Goal: Information Seeking & Learning: Learn about a topic

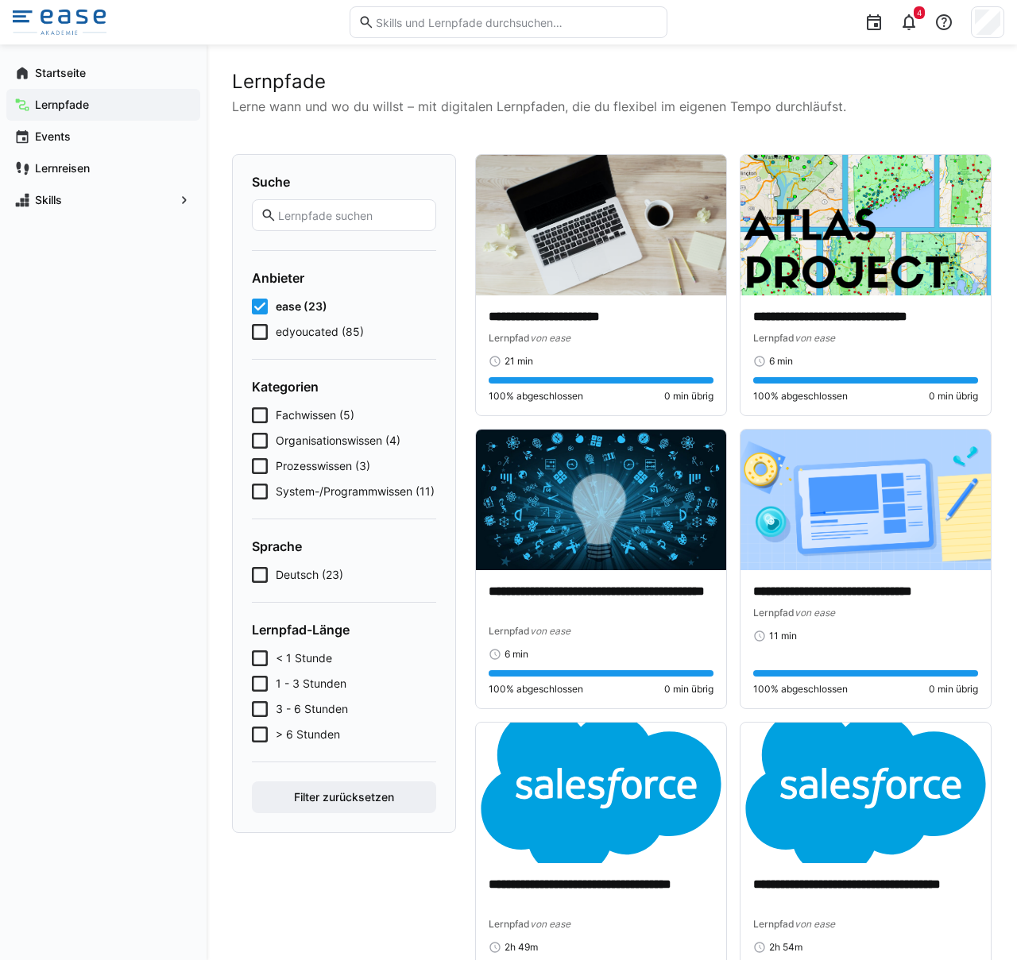
scroll to position [2632, 0]
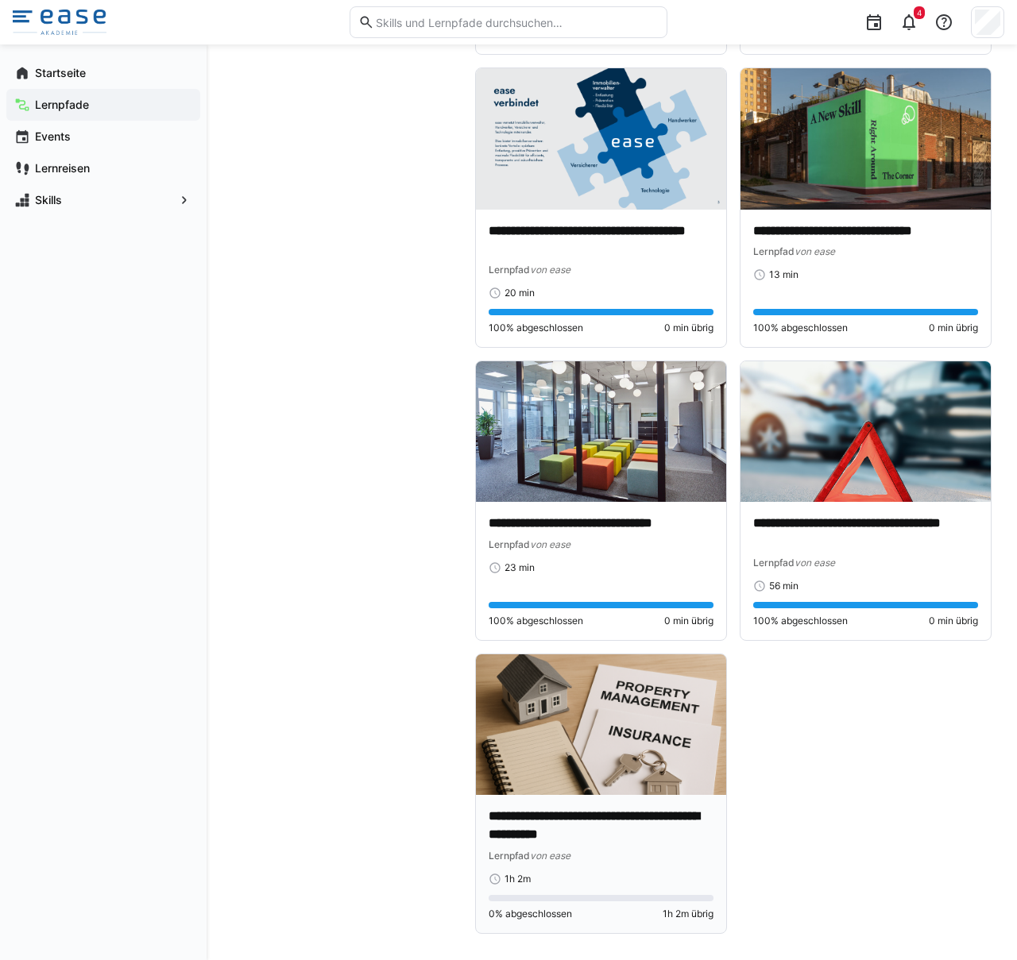
click at [592, 762] on img at bounding box center [601, 725] width 250 height 141
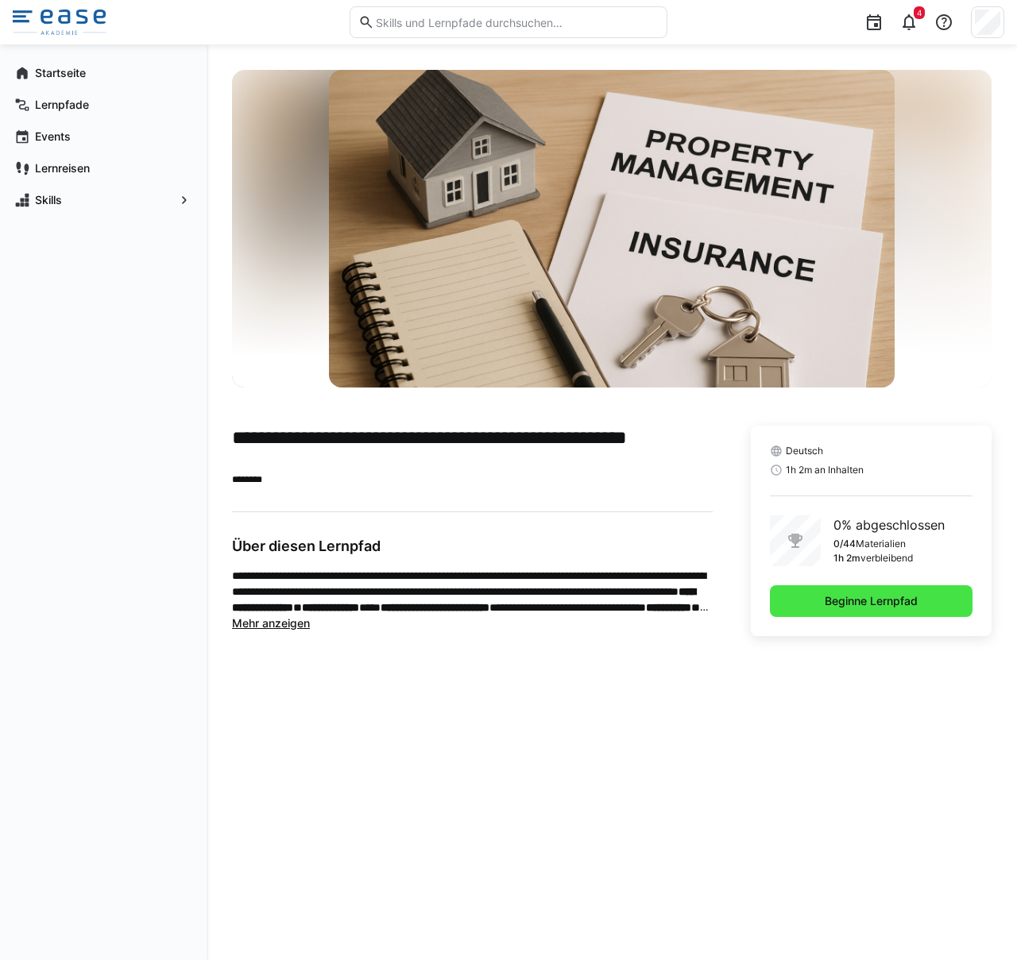
drag, startPoint x: 879, startPoint y: 585, endPoint x: 880, endPoint y: 593, distance: 8.0
click at [880, 591] on span "Beginne Lernpfad" at bounding box center [871, 601] width 203 height 32
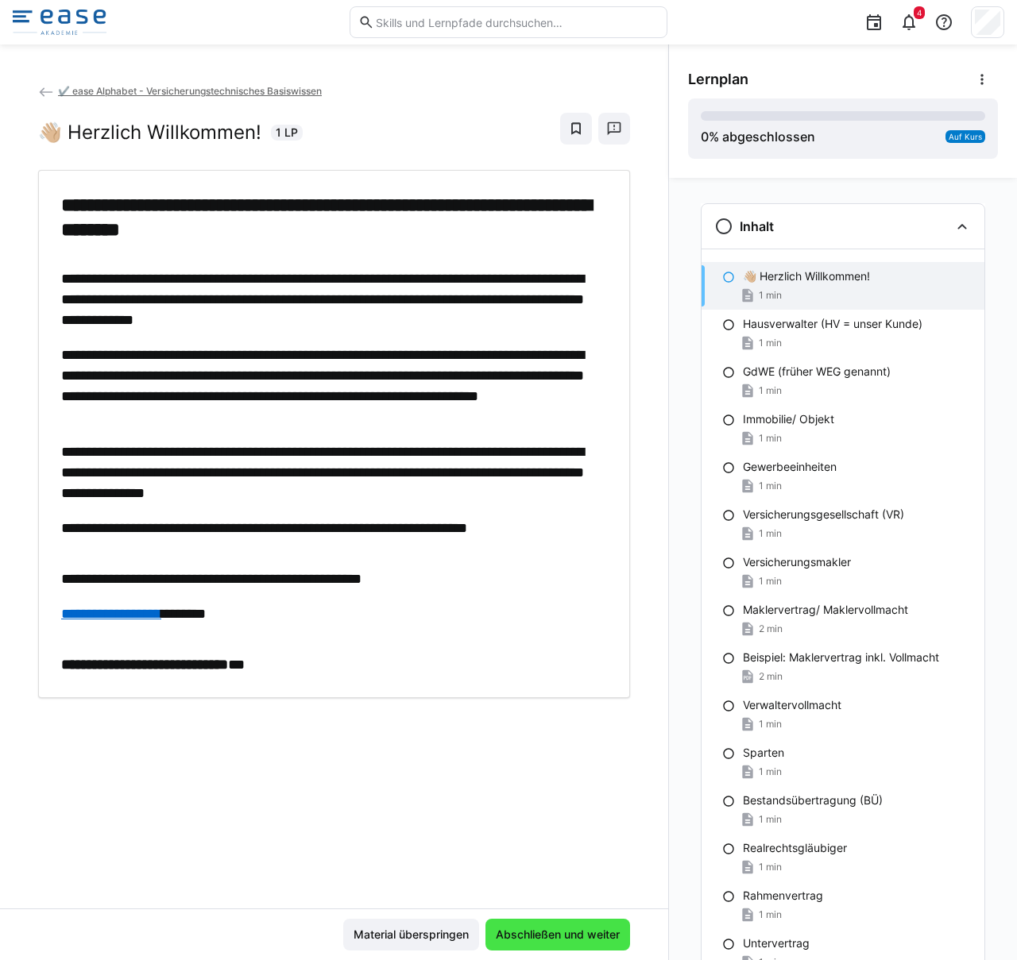
click at [557, 925] on span "Abschließen und weiter" at bounding box center [557, 935] width 145 height 32
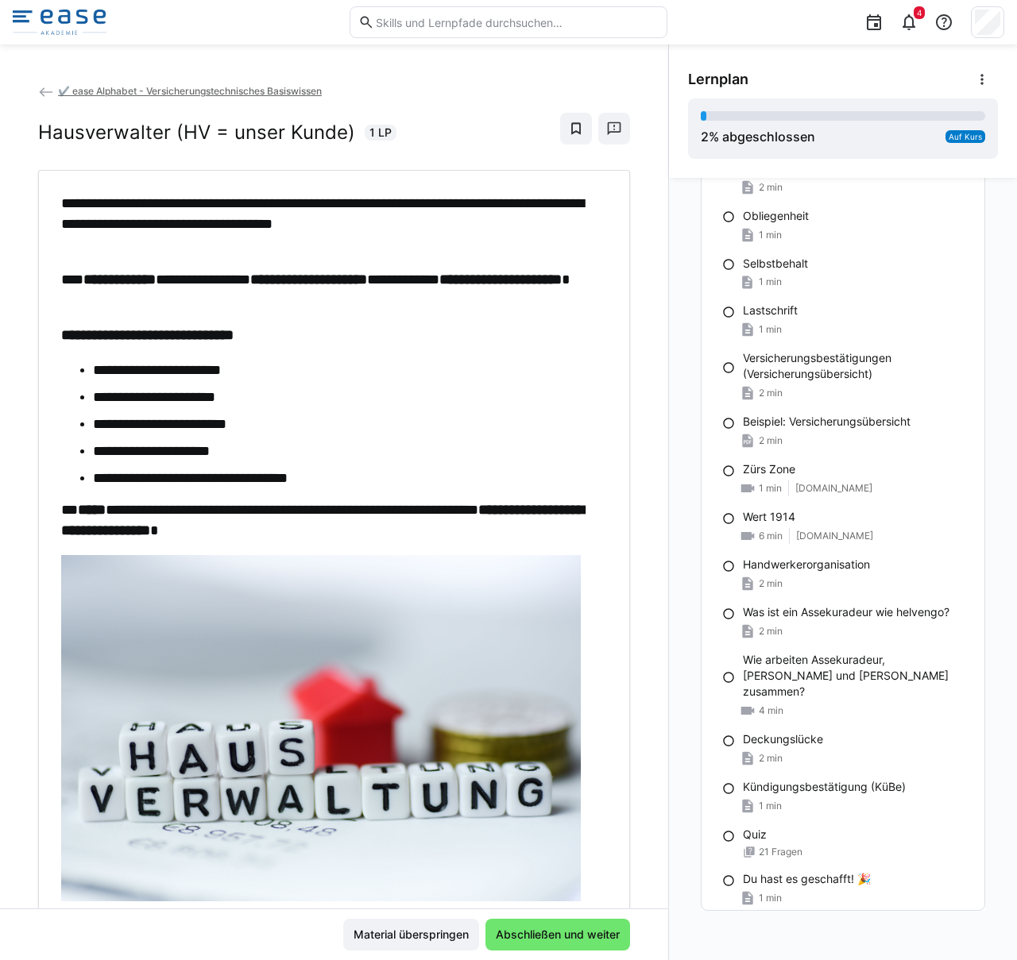
scroll to position [1512, 0]
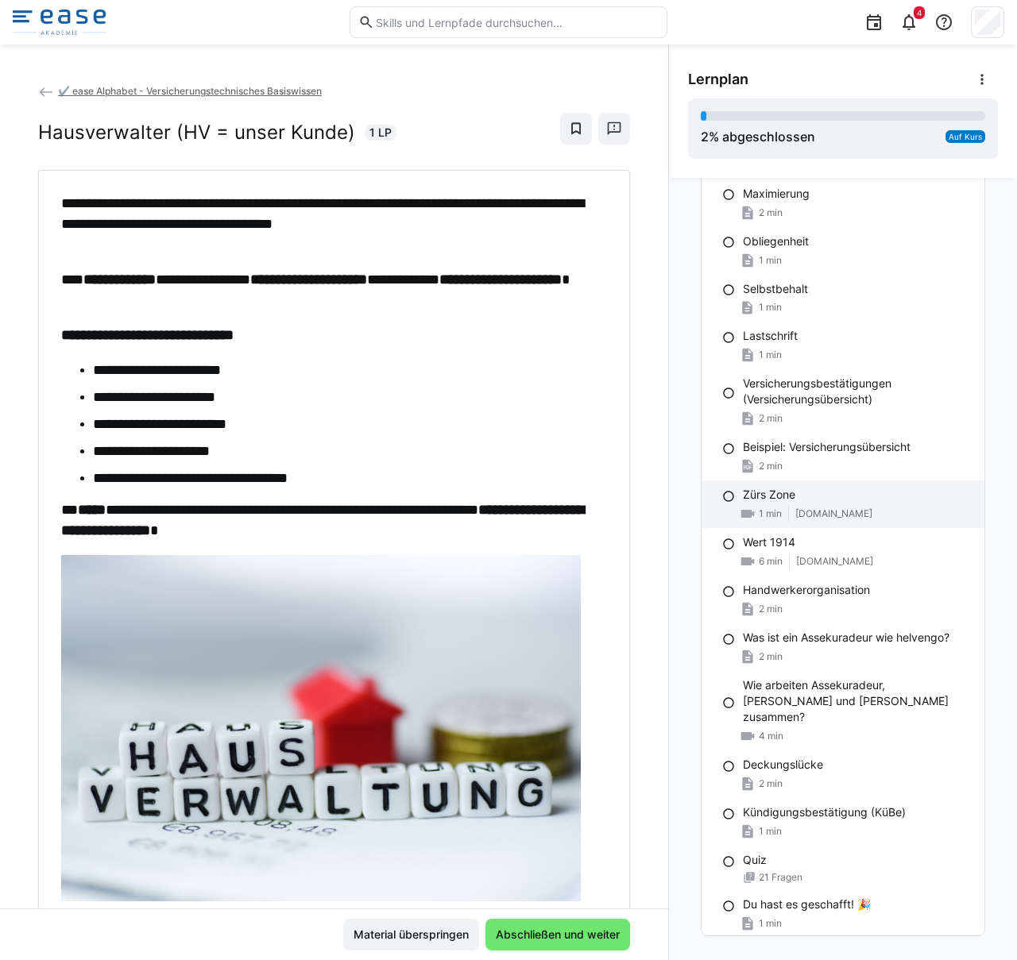
click at [769, 498] on p "Zürs Zone" at bounding box center [769, 495] width 52 height 16
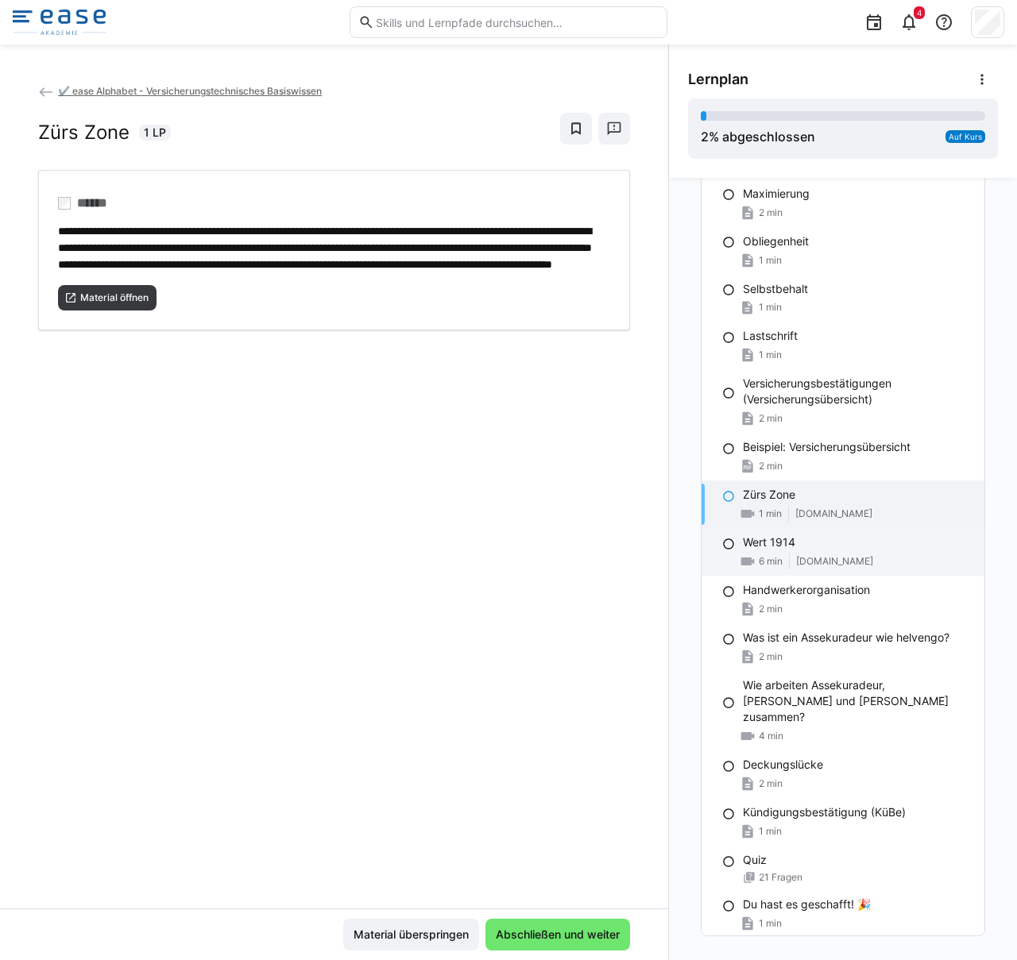
click at [817, 565] on span "watchbetter.com" at bounding box center [834, 561] width 77 height 13
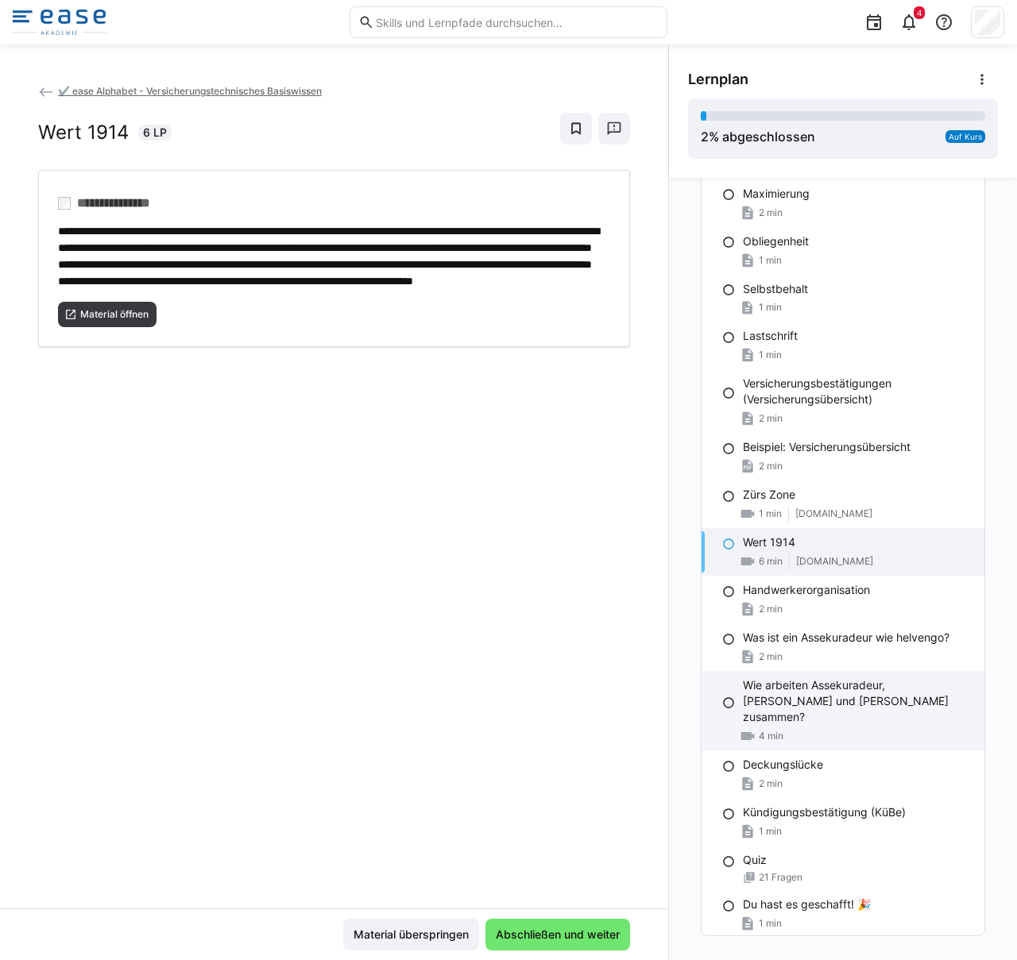
click at [786, 700] on p "Wie arbeiten Assekuradeur, Versicherer und Makler zusammen?" at bounding box center [857, 702] width 229 height 48
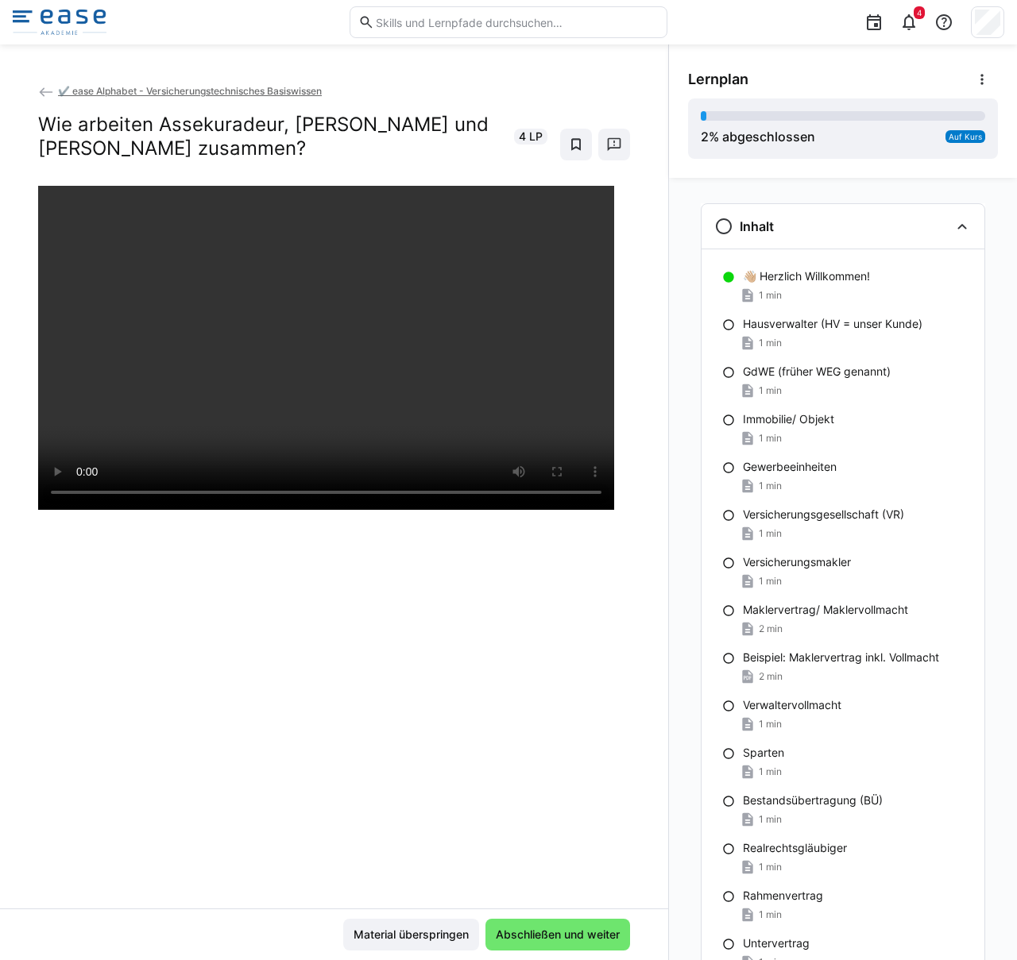
scroll to position [2, 0]
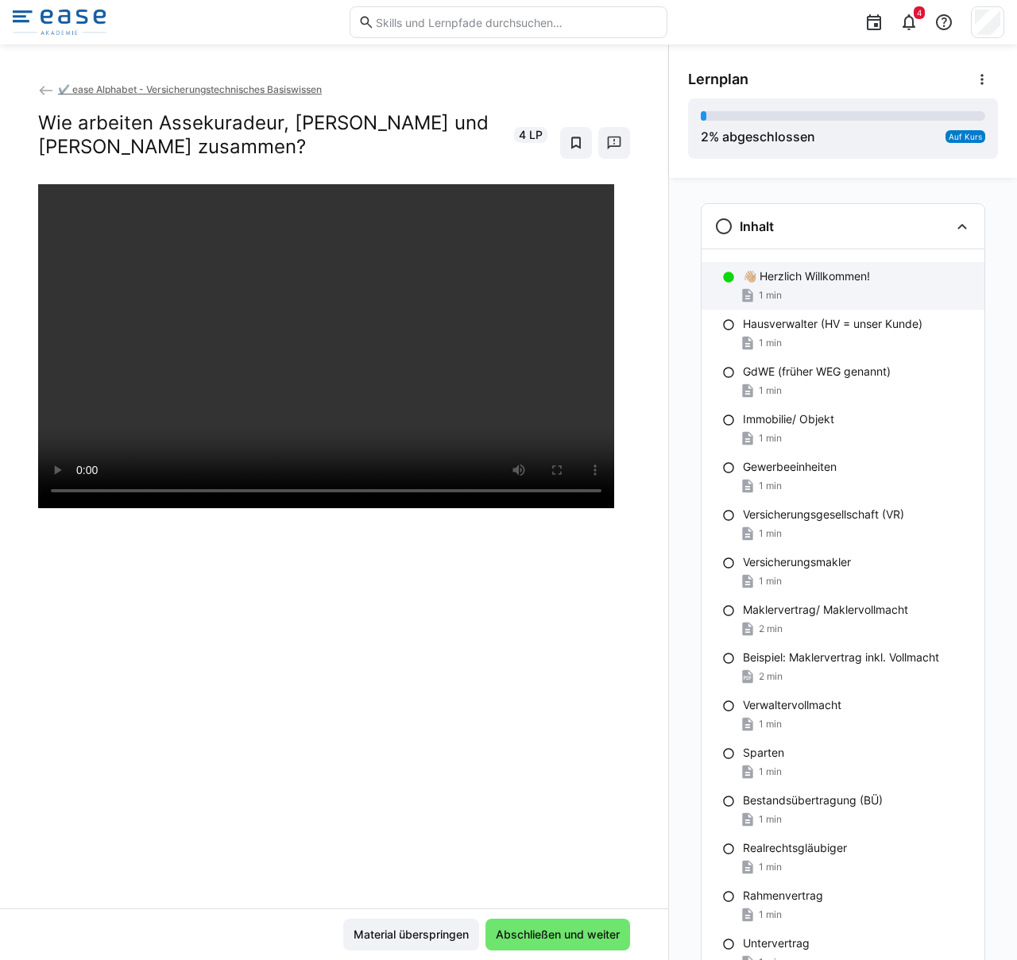
click at [809, 293] on div "1 min" at bounding box center [857, 296] width 229 height 16
